Goal: Transaction & Acquisition: Purchase product/service

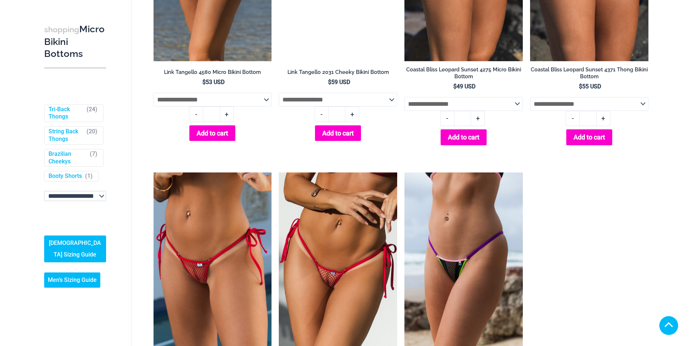
scroll to position [1085, 0]
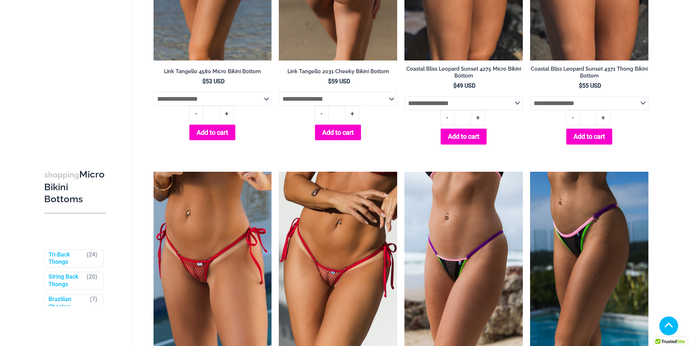
scroll to position [1054, 0]
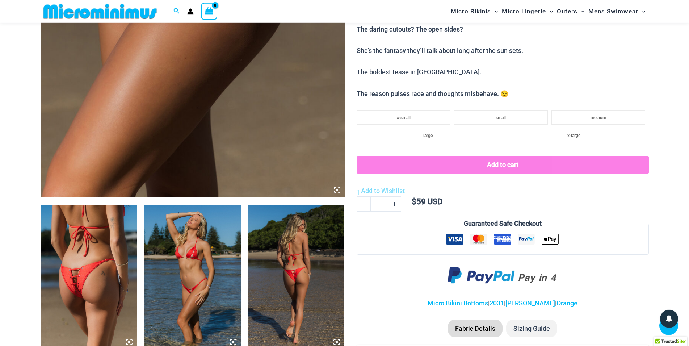
scroll to position [320, 0]
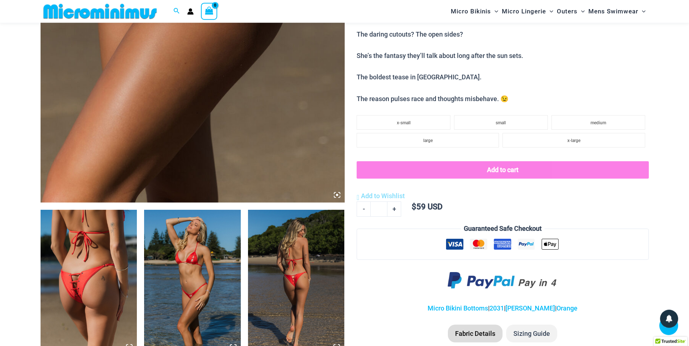
click at [339, 195] on icon at bounding box center [337, 195] width 7 height 7
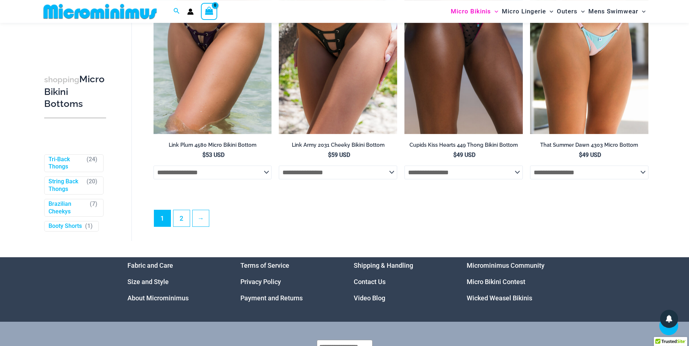
scroll to position [2182, 0]
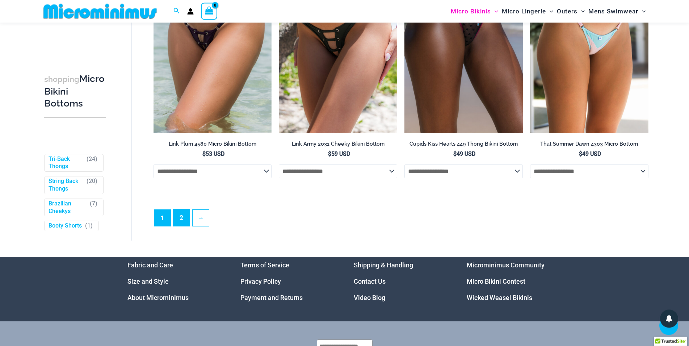
click at [180, 226] on link "2" at bounding box center [181, 217] width 16 height 17
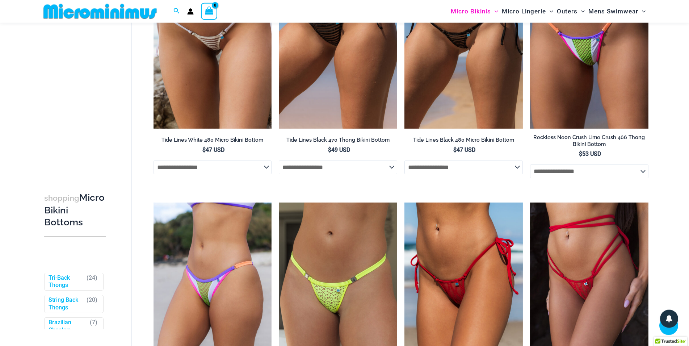
scroll to position [766, 0]
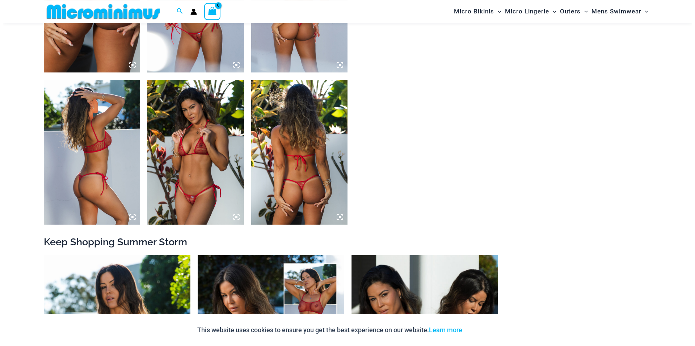
scroll to position [533, 0]
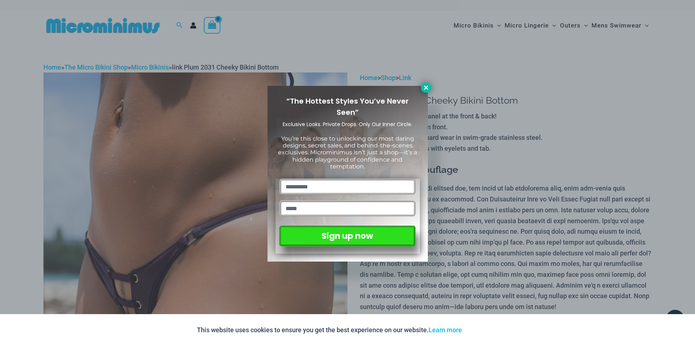
click at [425, 89] on icon at bounding box center [426, 87] width 4 height 4
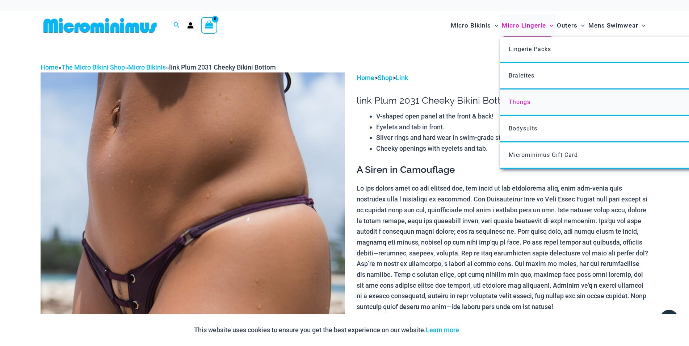
click at [526, 99] on span "Thongs" at bounding box center [520, 101] width 22 height 7
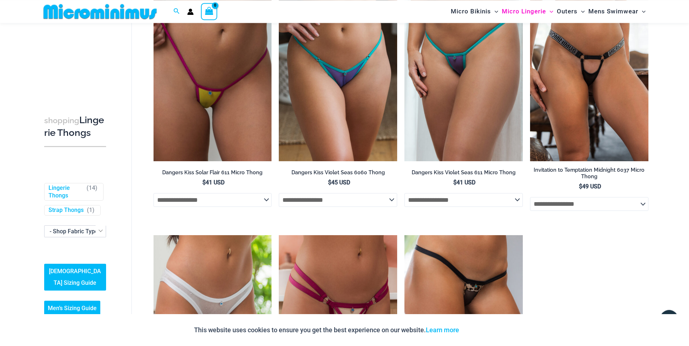
scroll to position [588, 0]
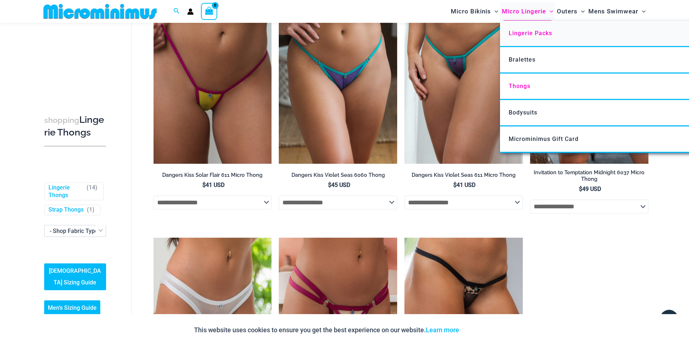
click at [541, 35] on span "Lingerie Packs" at bounding box center [530, 33] width 43 height 7
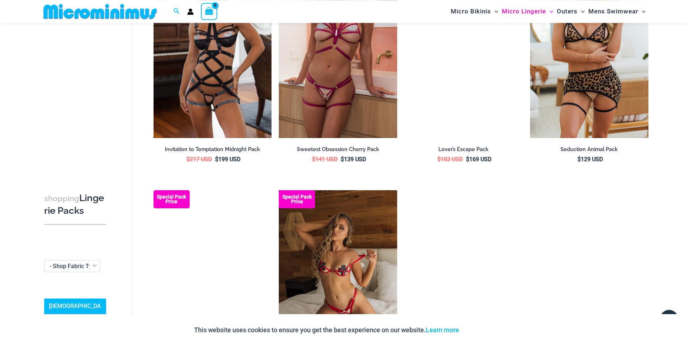
scroll to position [816, 0]
